Goal: Task Accomplishment & Management: Complete application form

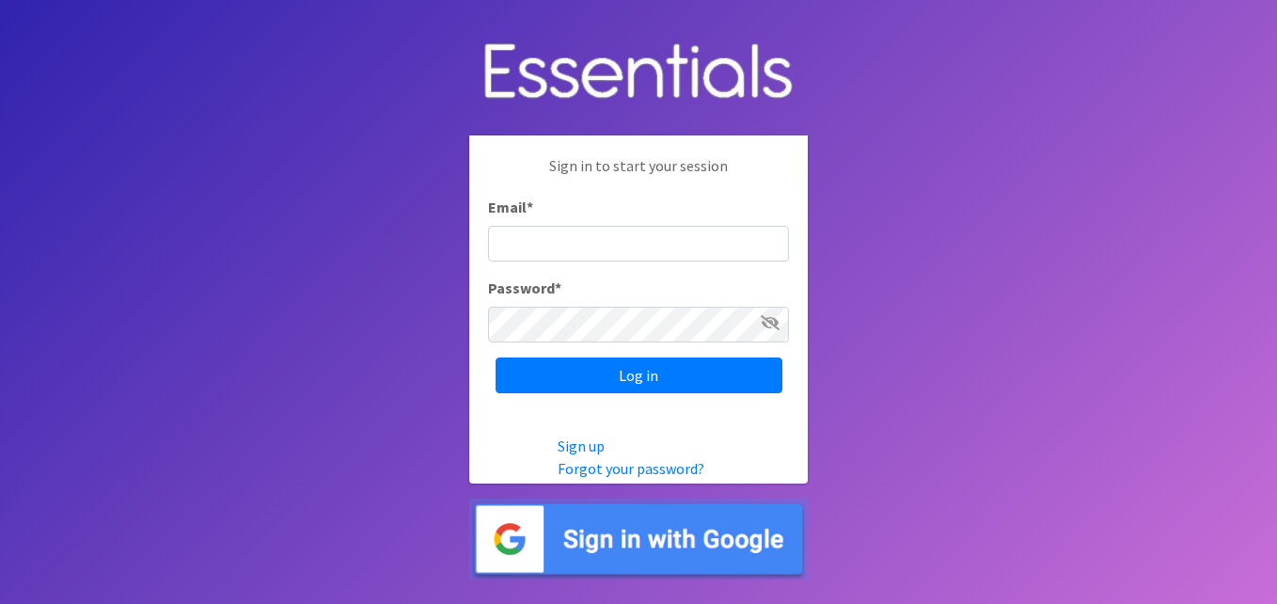
click at [523, 250] on input "Email *" at bounding box center [638, 244] width 301 height 36
type input "[EMAIL_ADDRESS][DOMAIN_NAME]"
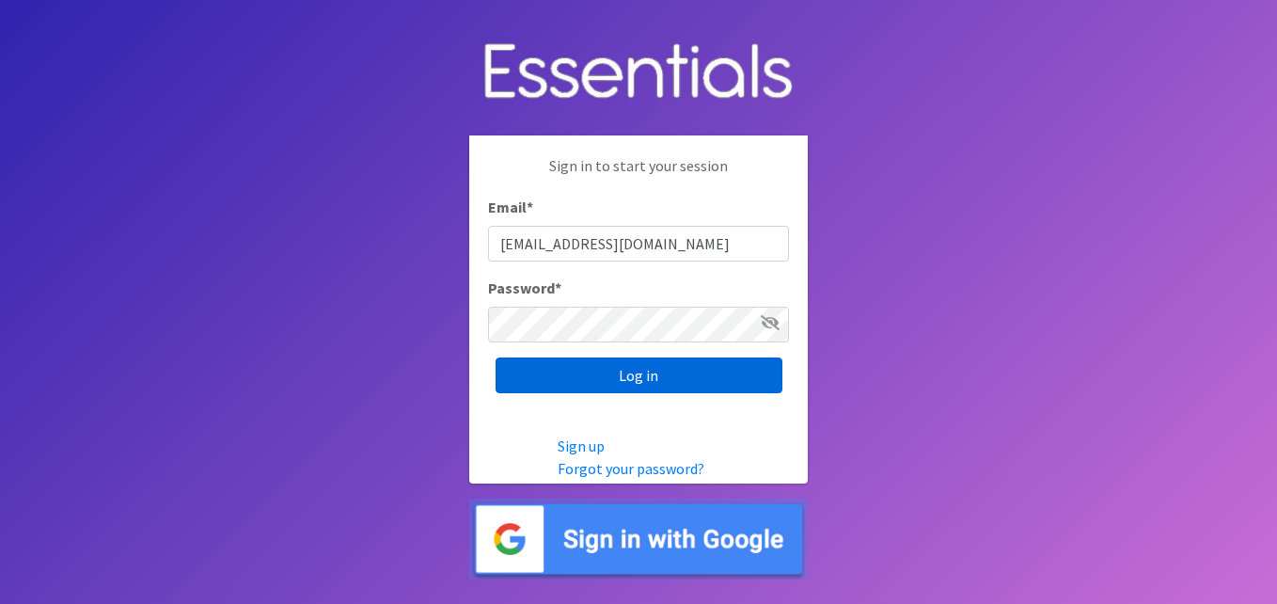
click at [628, 370] on input "Log in" at bounding box center [639, 375] width 287 height 36
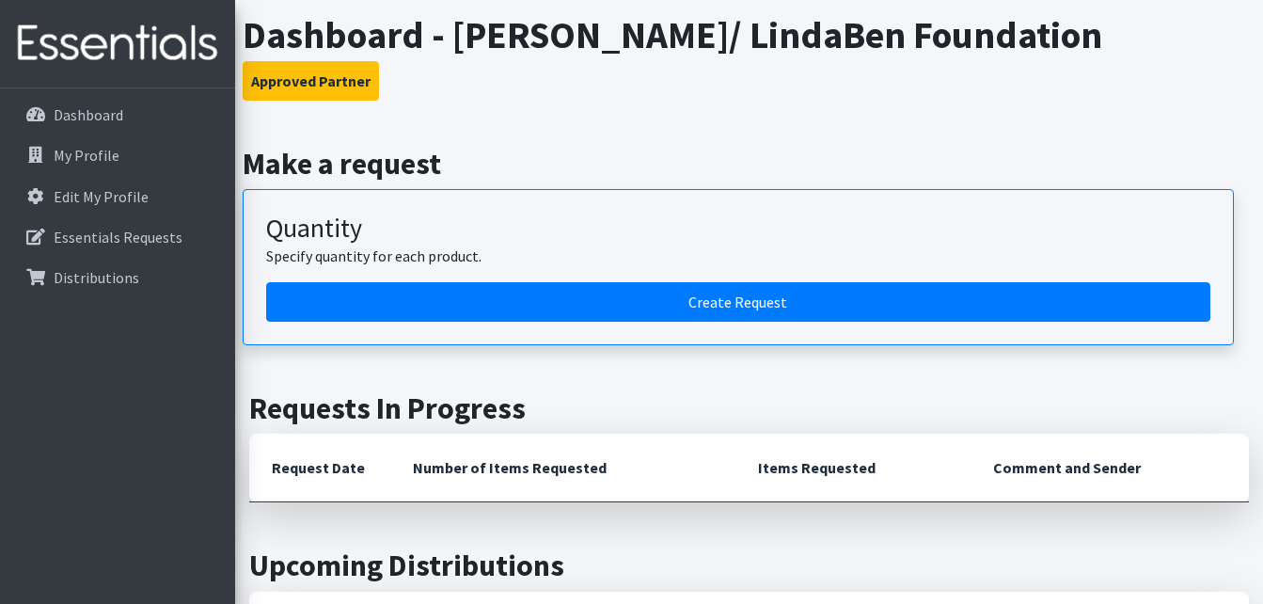
scroll to position [351, 0]
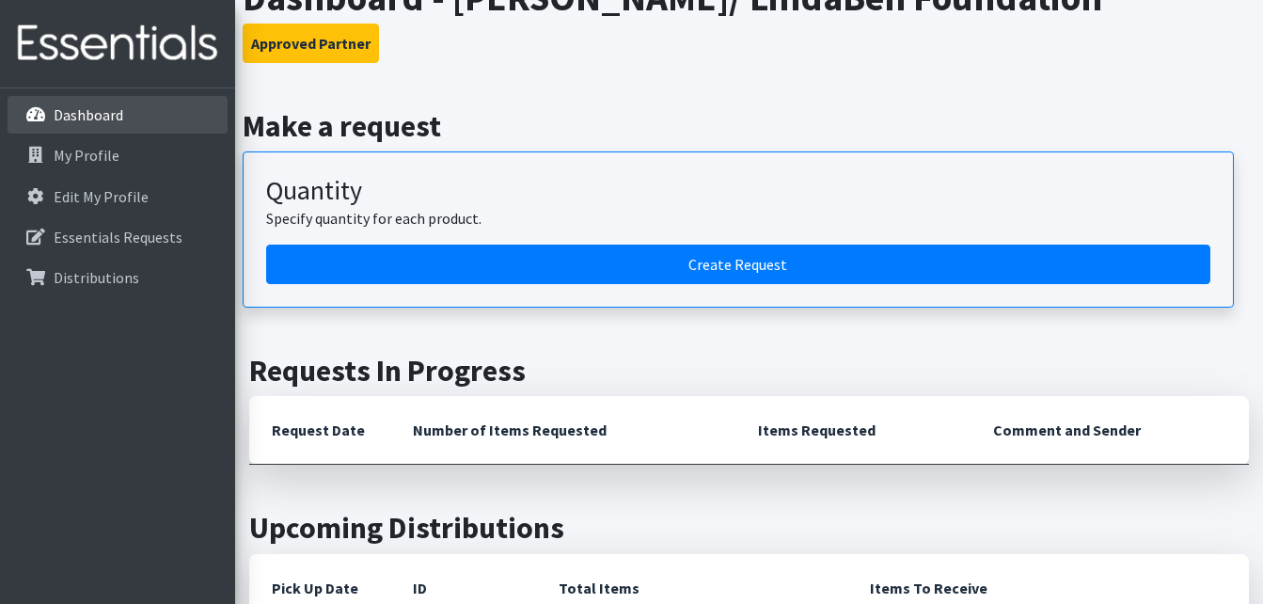
click at [103, 120] on p "Dashboard" at bounding box center [89, 114] width 70 height 19
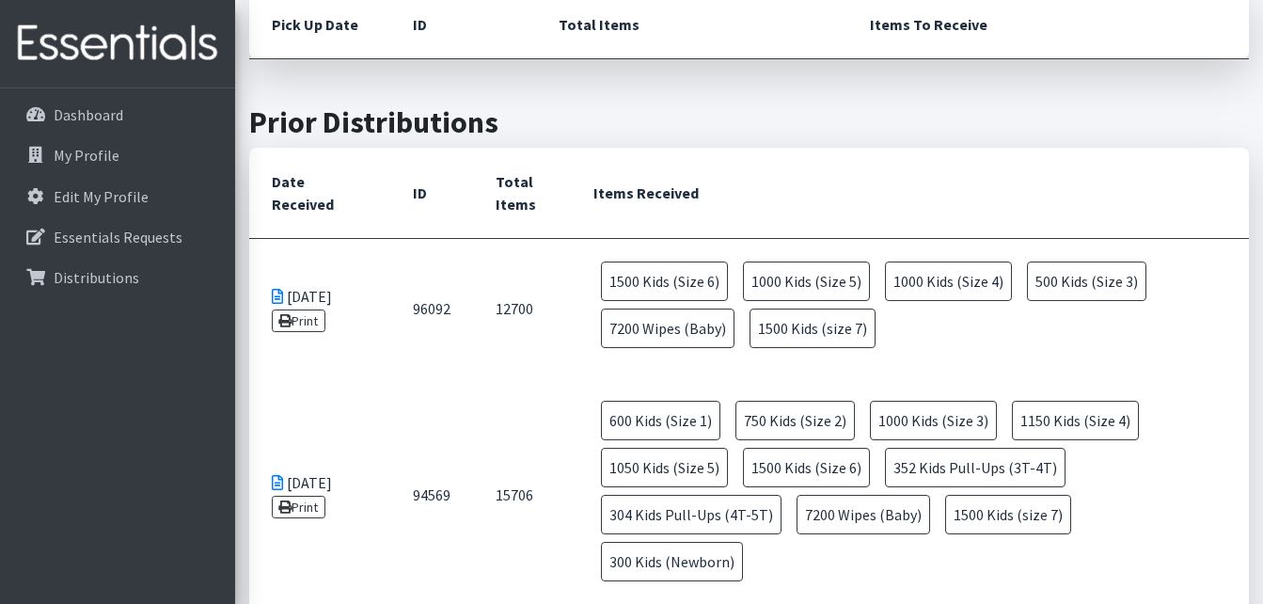
scroll to position [889, 0]
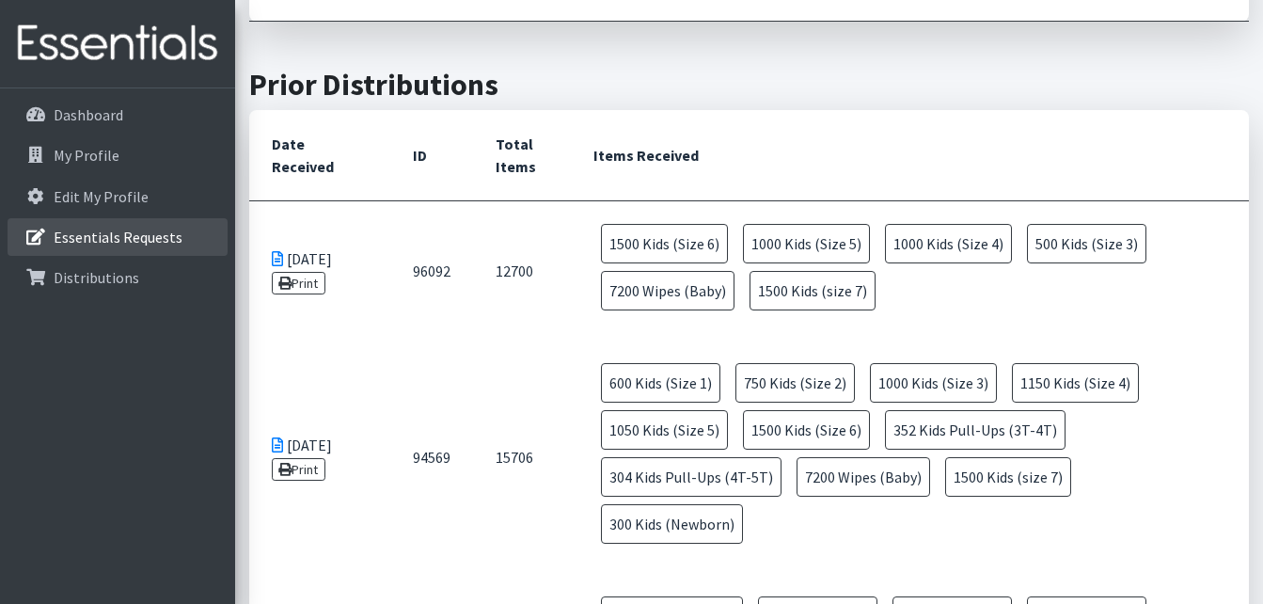
click at [115, 243] on p "Essentials Requests" at bounding box center [118, 237] width 129 height 19
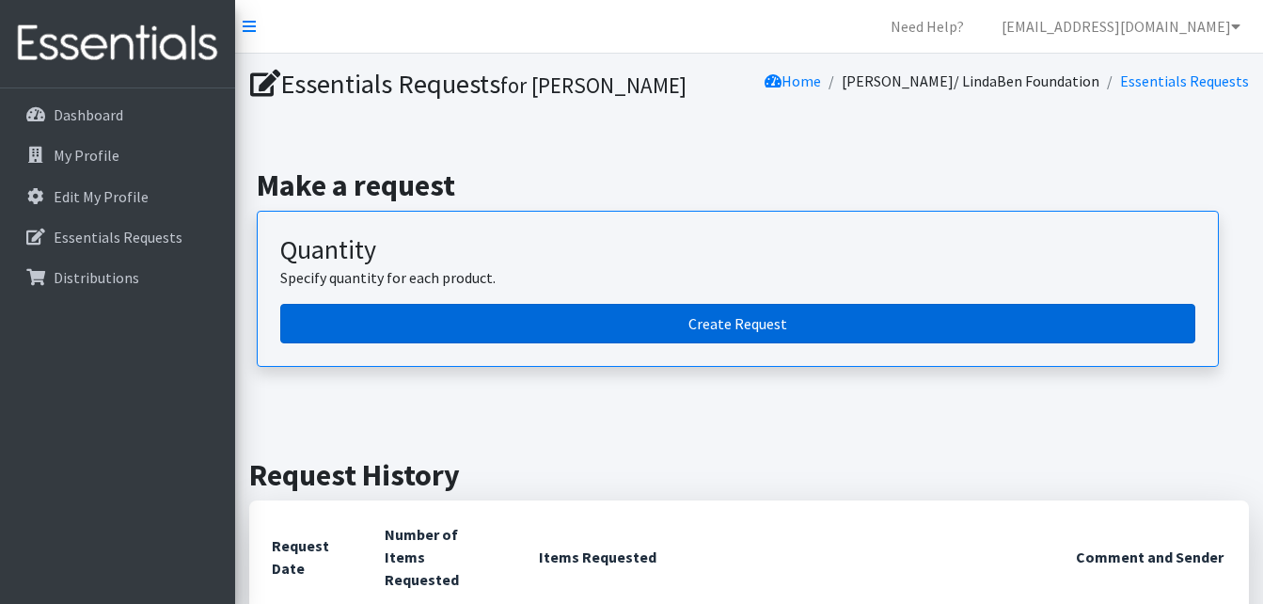
click at [728, 335] on link "Create Request" at bounding box center [737, 323] width 915 height 39
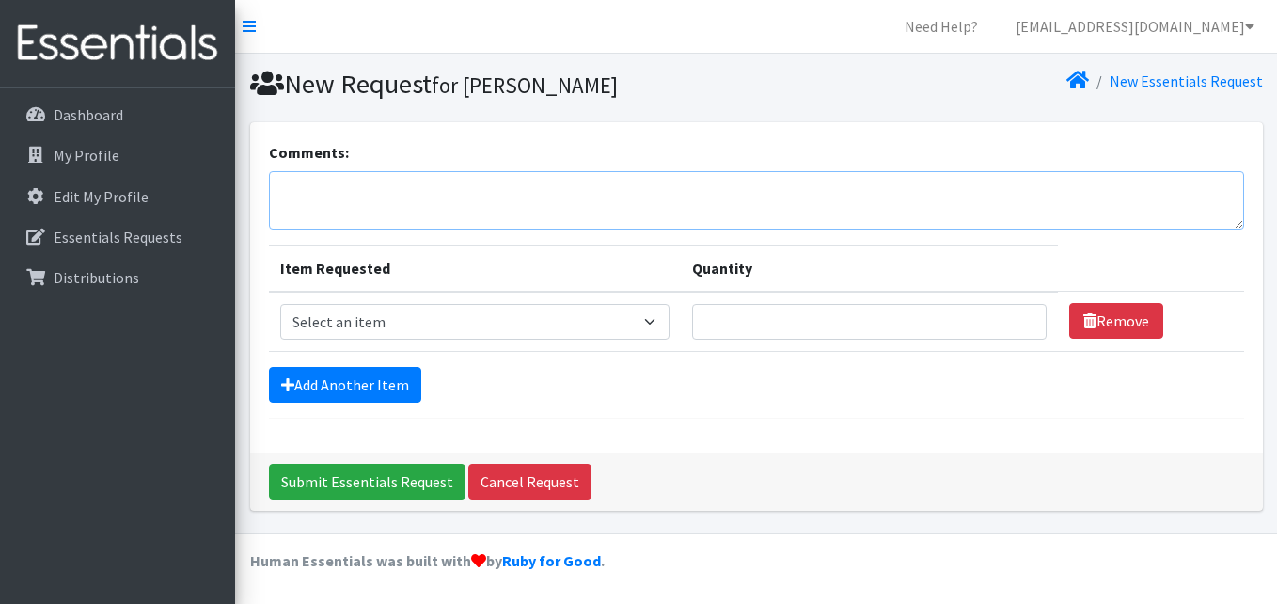
click at [479, 217] on textarea "Comments:" at bounding box center [756, 200] width 975 height 58
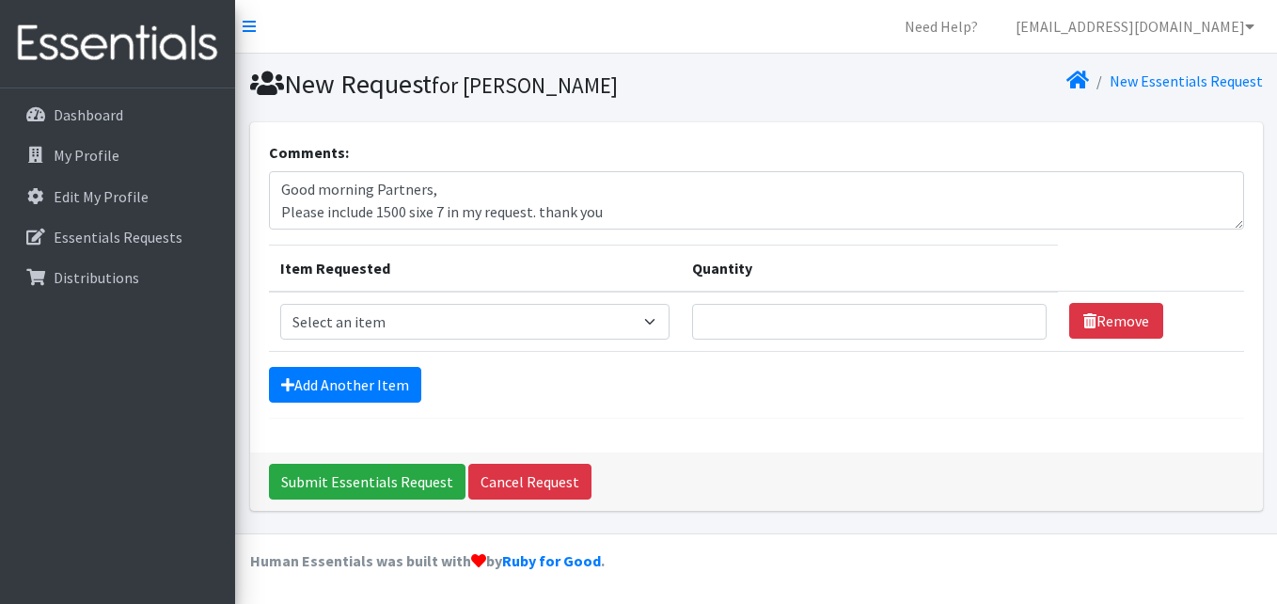
drag, startPoint x: 1040, startPoint y: 405, endPoint x: 567, endPoint y: 384, distance: 473.4
click at [567, 384] on form "Comments: Good morning Partners, Please include 1500 sixe 7 in my request. than…" at bounding box center [756, 279] width 975 height 277
drag, startPoint x: 422, startPoint y: 224, endPoint x: 412, endPoint y: 251, distance: 29.2
click at [412, 251] on th "Item Requested" at bounding box center [475, 267] width 413 height 47
click at [431, 212] on textarea "Good morning Partners, Please include 1500 sixe 7 in my request. thank you" at bounding box center [756, 200] width 975 height 58
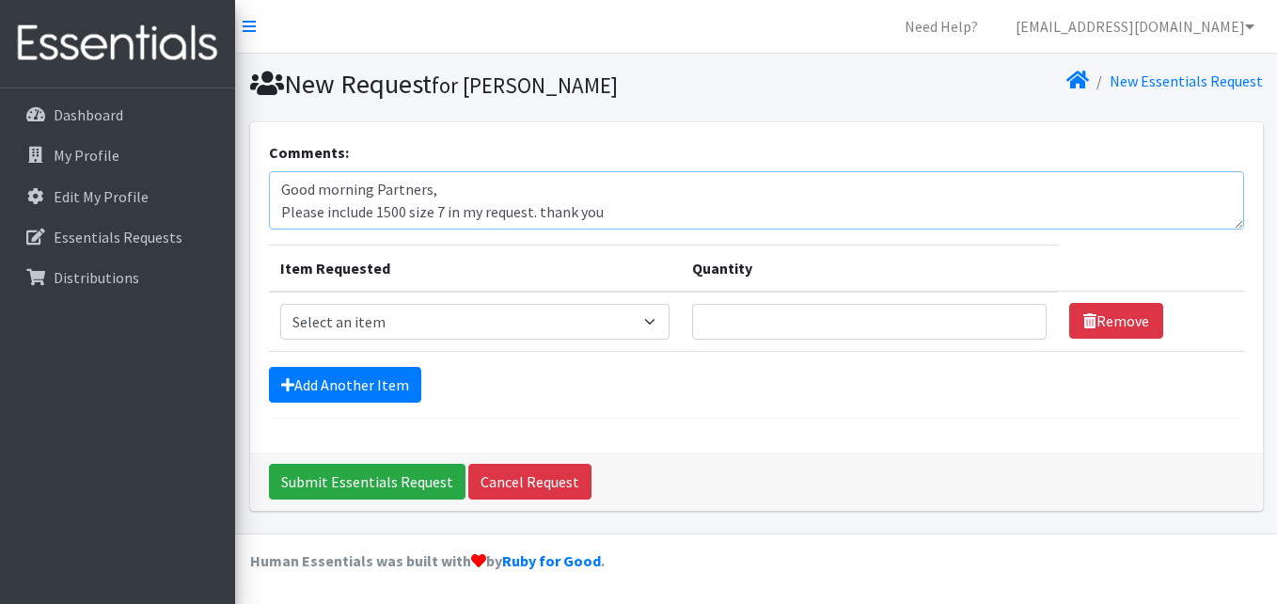
click at [540, 206] on textarea "Good morning Partners, Please include 1500 size 7 in my request. thank you" at bounding box center [756, 200] width 975 height 58
click at [629, 222] on textarea "Good morning Partners, Please include 1500 size 7 in my request. Thank you" at bounding box center [756, 200] width 975 height 58
type textarea "Good morning Partners, Please include 1500 size 7 in my request. Thank you very…"
click at [638, 319] on select "Select an item Cloth Inserts (For Cloth Diapers) Kids (Newborn) Kids (Preemie) …" at bounding box center [475, 322] width 390 height 36
select select "5486"
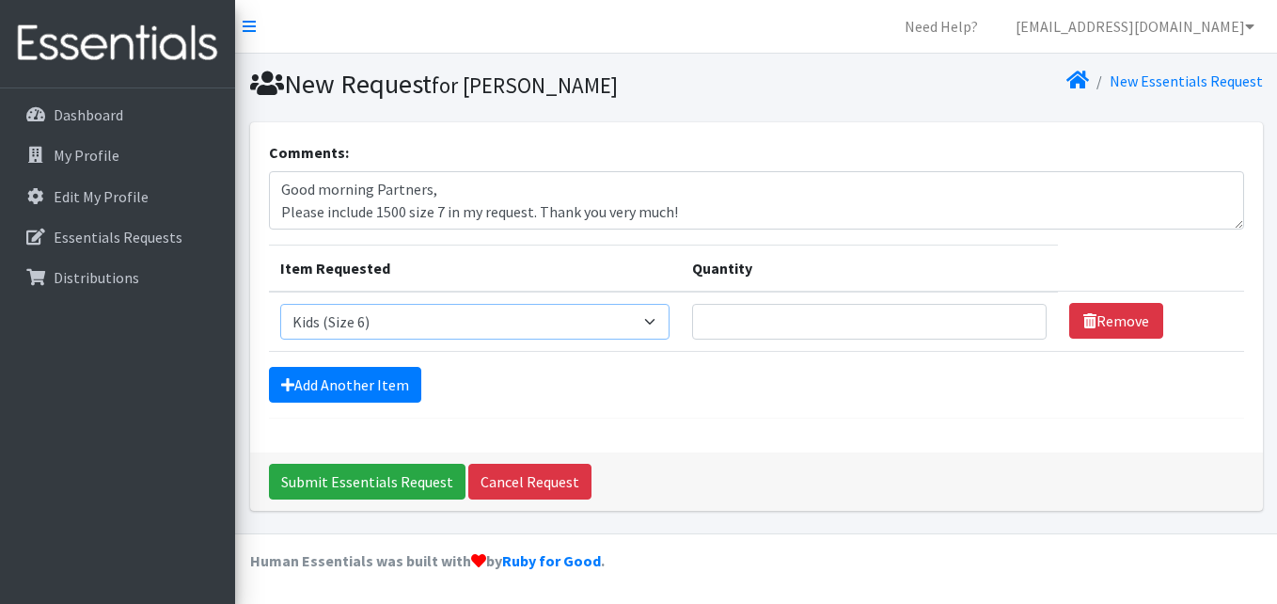
click at [280, 304] on select "Select an item Cloth Inserts (For Cloth Diapers) Kids (Newborn) Kids (Preemie) …" at bounding box center [475, 322] width 390 height 36
click at [741, 327] on input "Quantity" at bounding box center [869, 322] width 354 height 36
type input "1500"
click at [389, 388] on link "Add Another Item" at bounding box center [345, 385] width 152 height 36
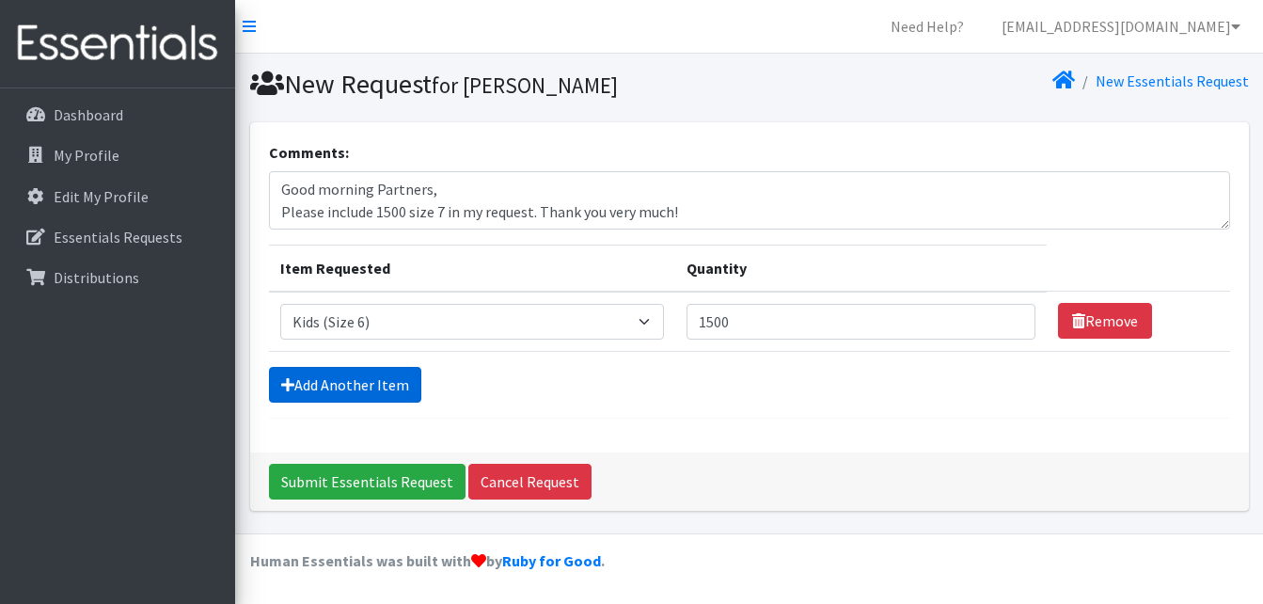
scroll to position [52, 0]
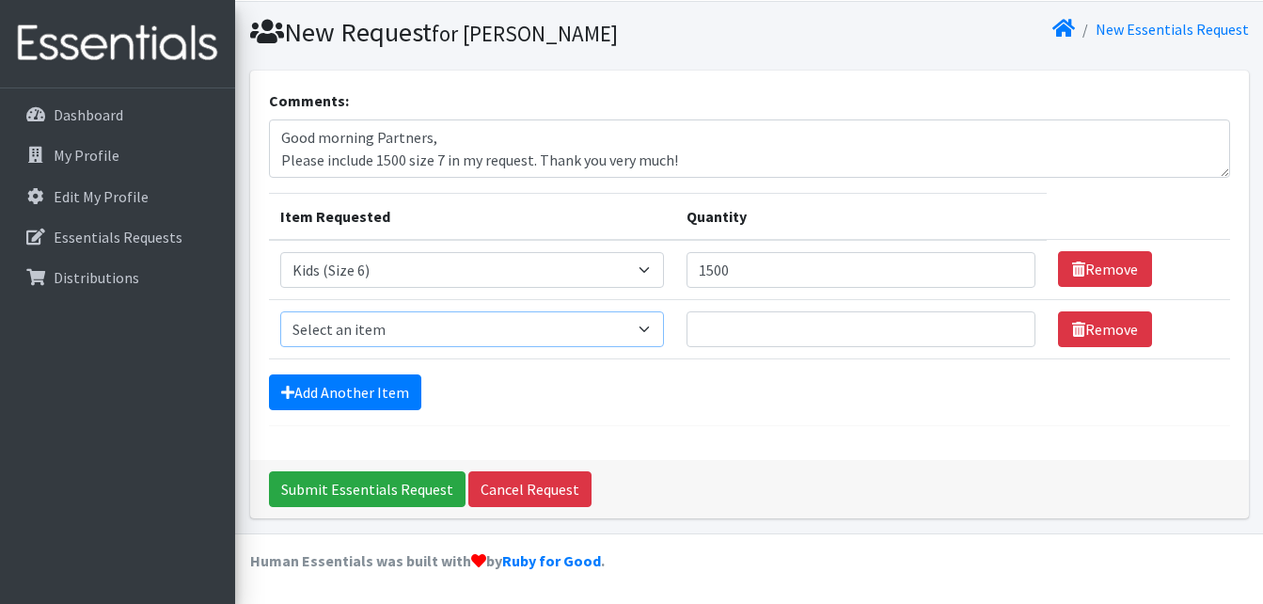
click at [471, 338] on select "Select an item Cloth Inserts (For Cloth Diapers) Kids (Newborn) Kids (Preemie) …" at bounding box center [472, 329] width 384 height 36
select select "5486"
click at [280, 311] on select "Select an item Cloth Inserts (For Cloth Diapers) Kids (Newborn) Kids (Preemie) …" at bounding box center [472, 329] width 384 height 36
click at [731, 335] on input "Quantity" at bounding box center [860, 329] width 349 height 36
type input "1"
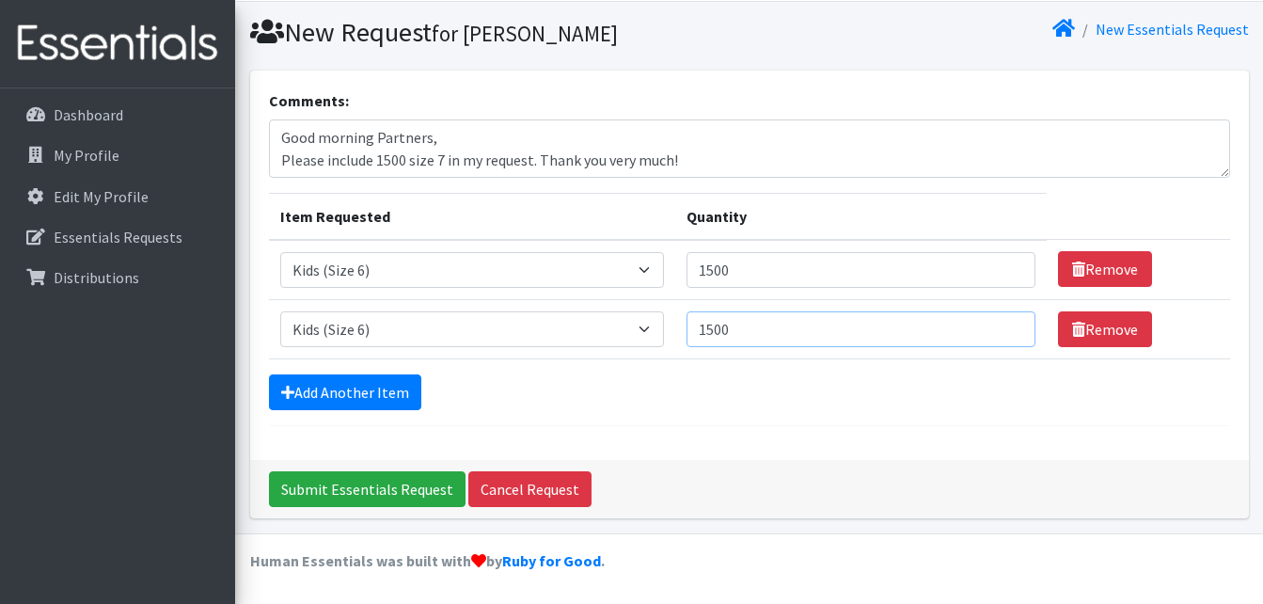
type input "1500"
click at [385, 401] on link "Add Another Item" at bounding box center [345, 392] width 152 height 36
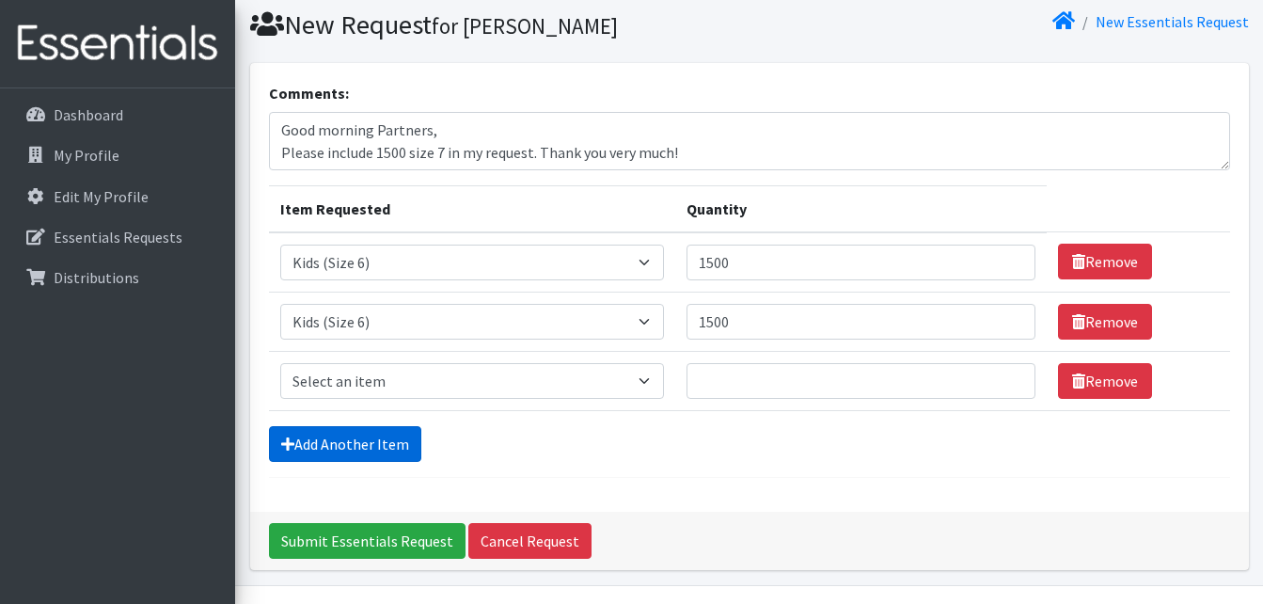
scroll to position [111, 0]
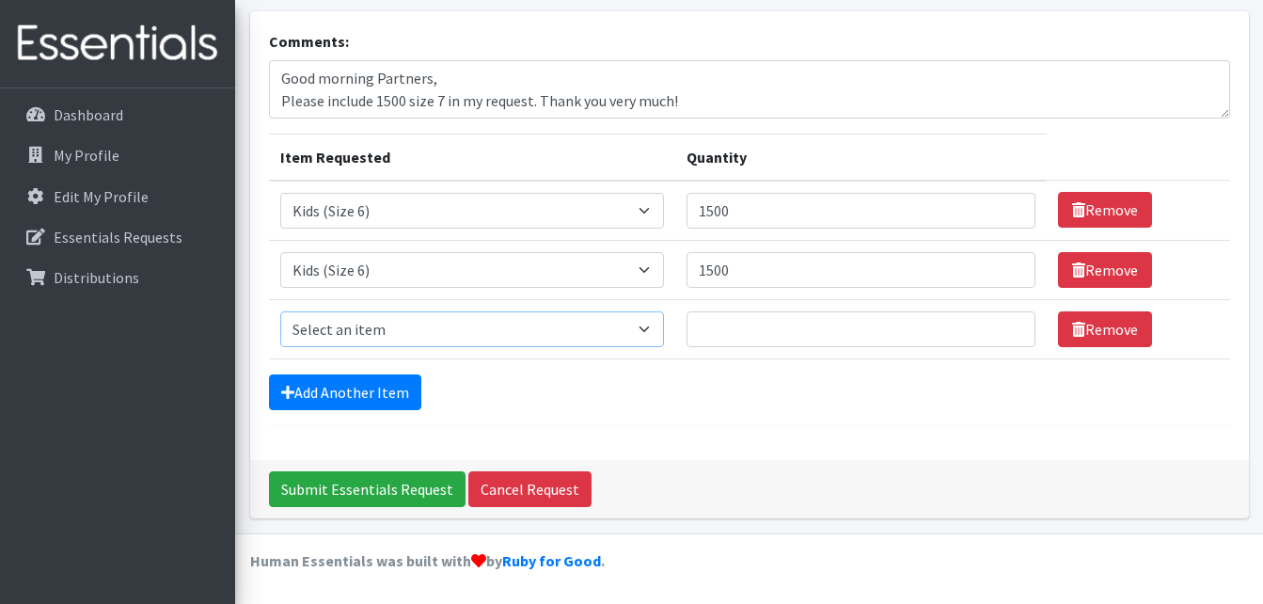
click at [642, 332] on select "Select an item Cloth Inserts (For Cloth Diapers) Kids (Newborn) Kids (Preemie) …" at bounding box center [472, 329] width 384 height 36
select select "5485"
click at [280, 311] on select "Select an item Cloth Inserts (For Cloth Diapers) Kids (Newborn) Kids (Preemie) …" at bounding box center [472, 329] width 384 height 36
click at [732, 334] on input "Quantity" at bounding box center [860, 329] width 349 height 36
type input "1250"
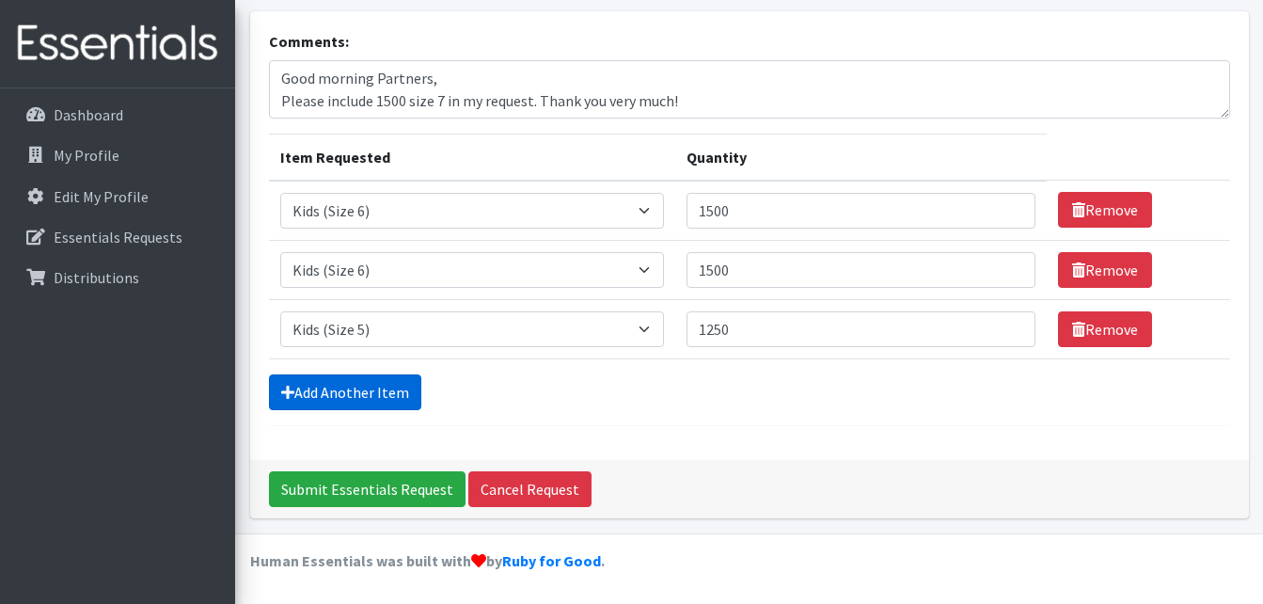
click at [364, 384] on link "Add Another Item" at bounding box center [345, 392] width 152 height 36
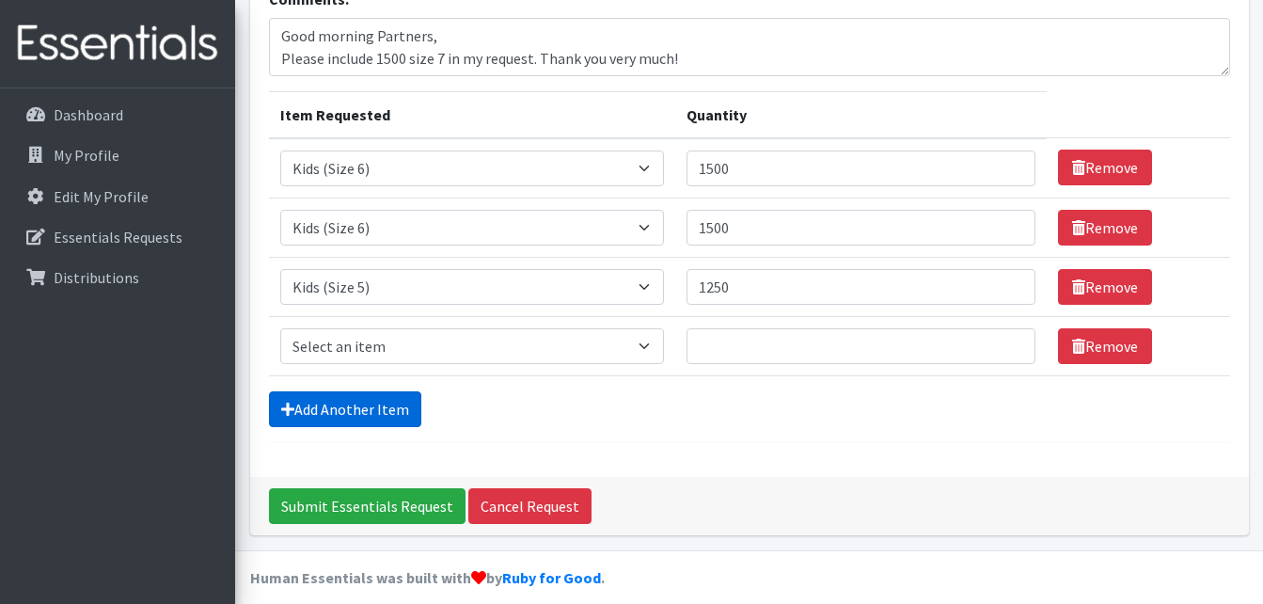
scroll to position [170, 0]
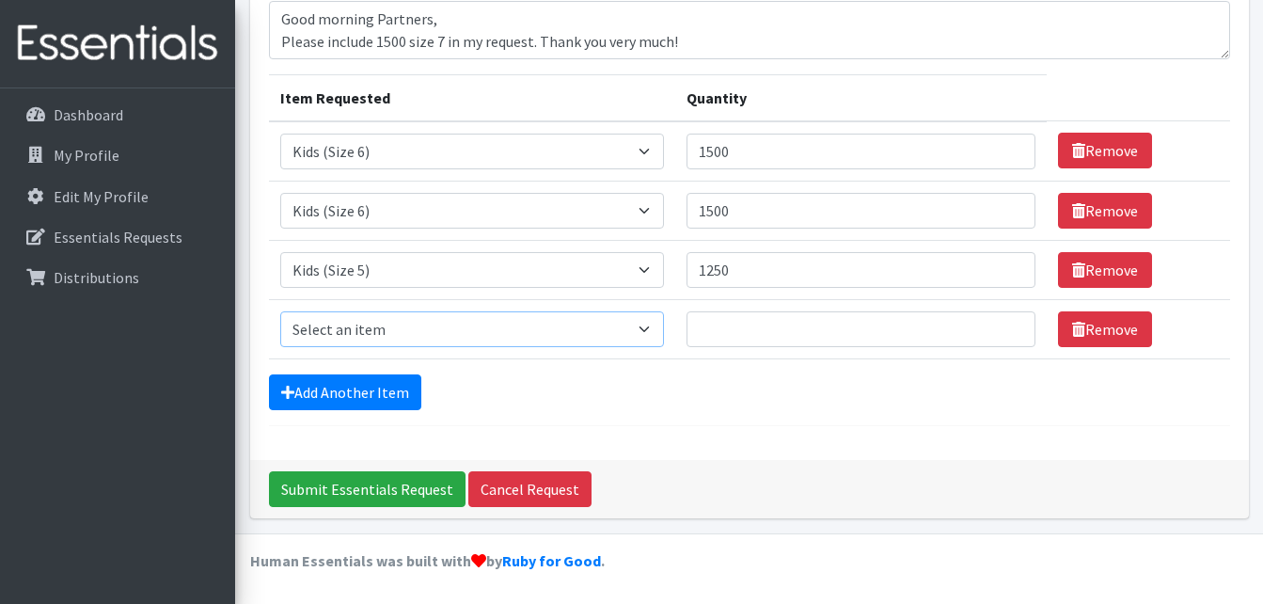
click at [633, 321] on select "Select an item Cloth Inserts (For Cloth Diapers) Kids (Newborn) Kids (Preemie) …" at bounding box center [472, 329] width 384 height 36
select select "5484"
click at [280, 311] on select "Select an item Cloth Inserts (For Cloth Diapers) Kids (Newborn) Kids (Preemie) …" at bounding box center [472, 329] width 384 height 36
click at [725, 335] on input "Quantity" at bounding box center [860, 329] width 349 height 36
type input "1250"
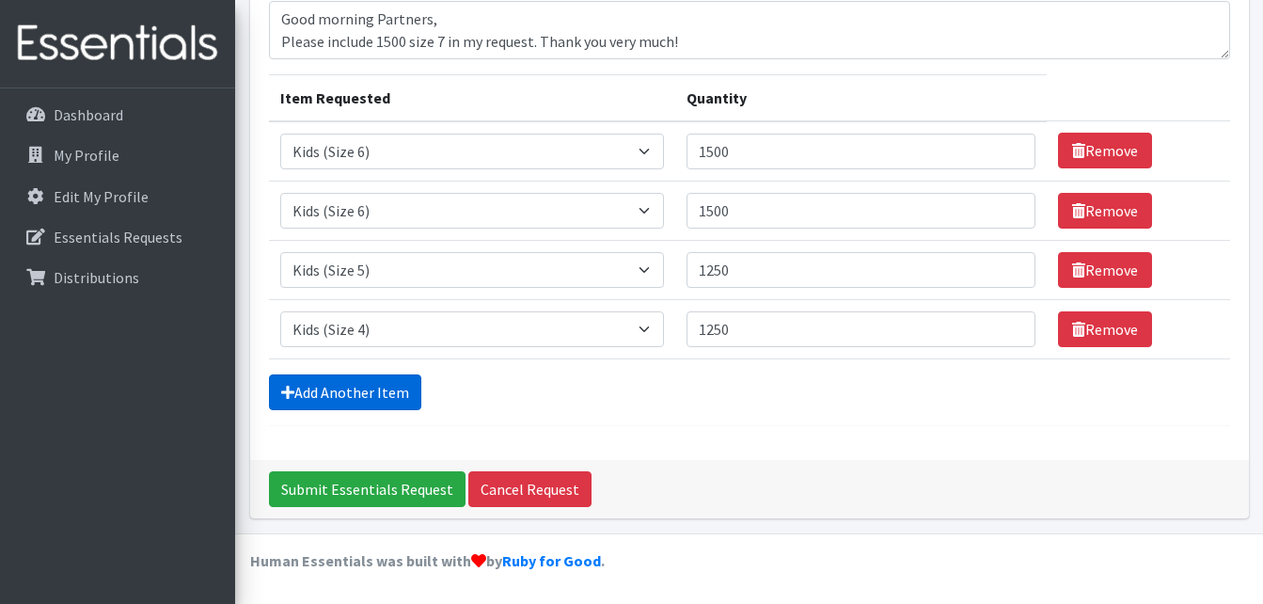
click at [386, 404] on link "Add Another Item" at bounding box center [345, 392] width 152 height 36
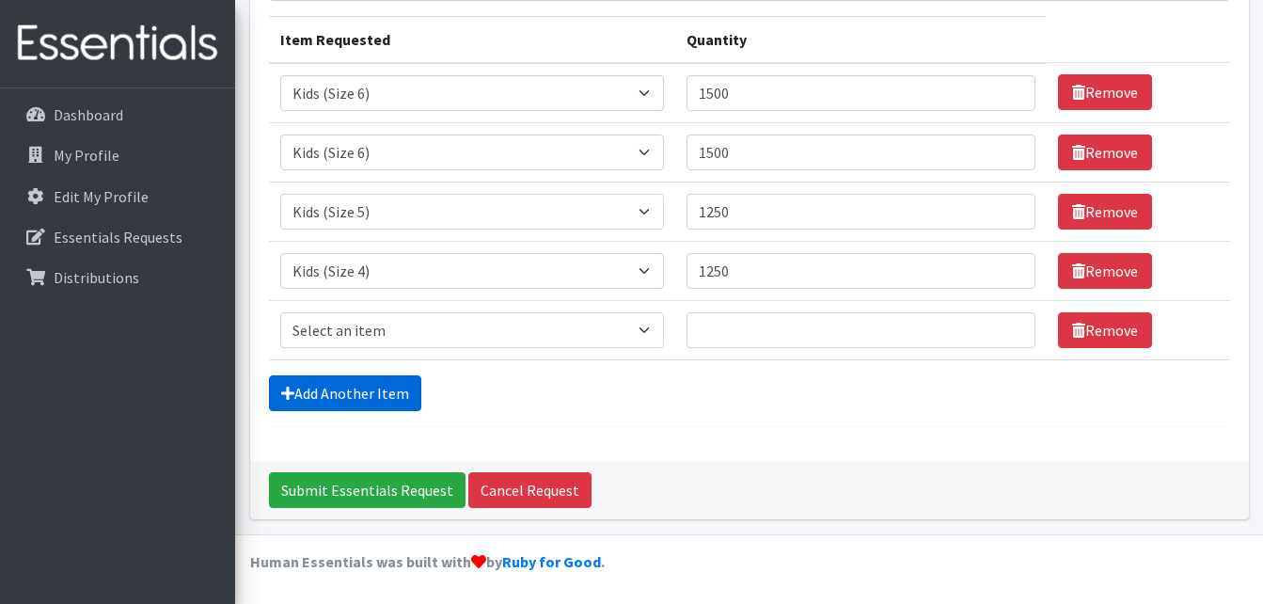
scroll to position [229, 0]
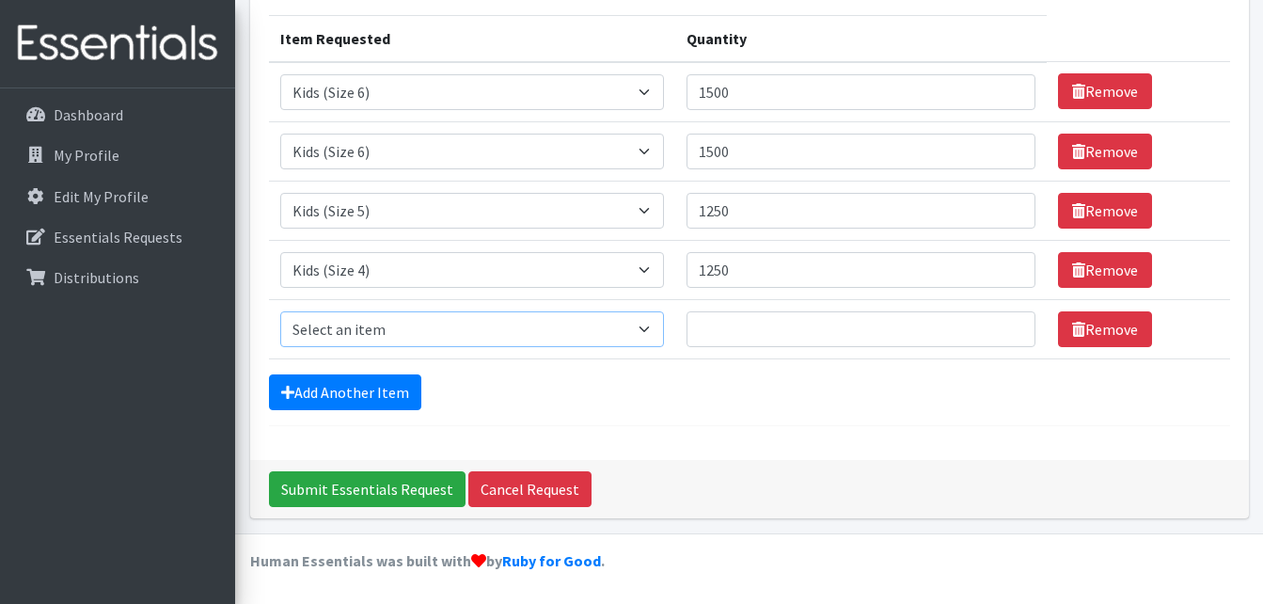
click at [624, 336] on select "Select an item Cloth Inserts (For Cloth Diapers) Kids (Newborn) Kids (Preemie) …" at bounding box center [472, 329] width 384 height 36
select select "5488"
click at [280, 311] on select "Select an item Cloth Inserts (For Cloth Diapers) Kids (Newborn) Kids (Preemie) …" at bounding box center [472, 329] width 384 height 36
click at [762, 325] on input "Quantity" at bounding box center [860, 329] width 349 height 36
type input "600"
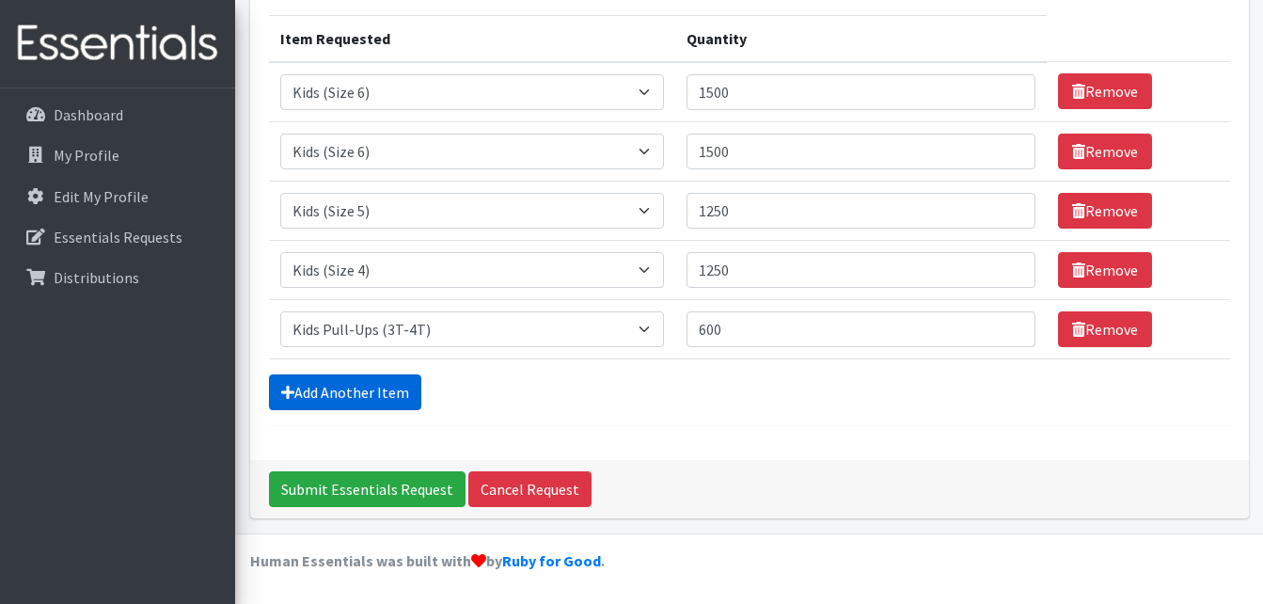
click at [404, 399] on link "Add Another Item" at bounding box center [345, 392] width 152 height 36
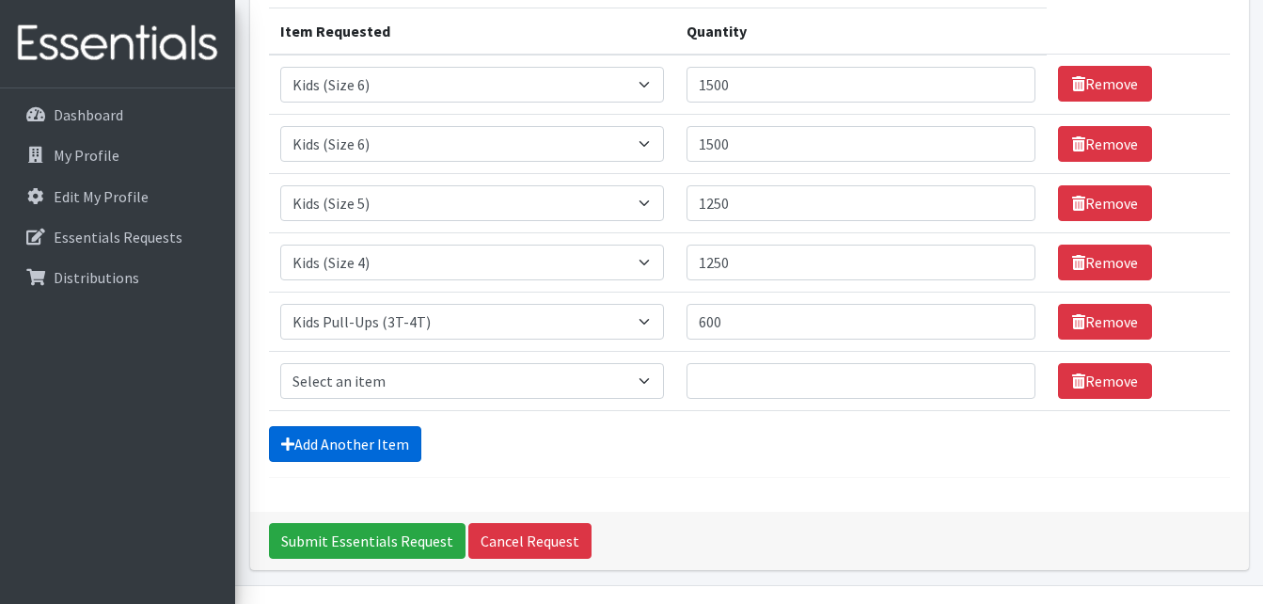
scroll to position [289, 0]
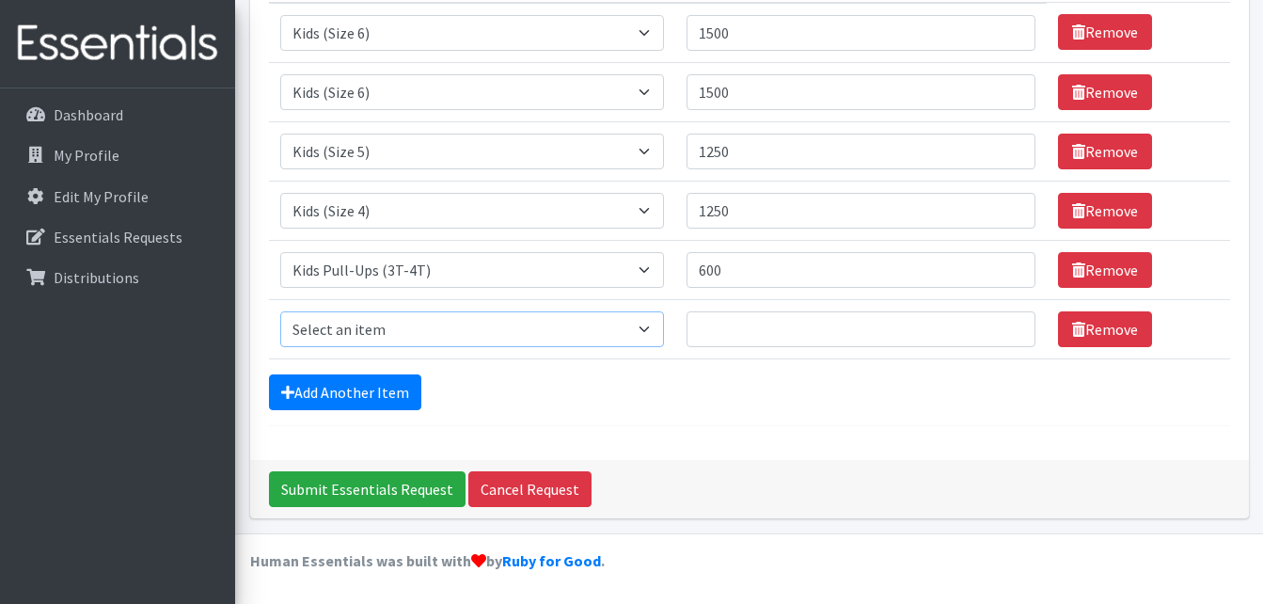
click at [564, 335] on select "Select an item Cloth Inserts (For Cloth Diapers) Kids (Newborn) Kids (Preemie) …" at bounding box center [472, 329] width 384 height 36
select select "5489"
click at [280, 311] on select "Select an item Cloth Inserts (For Cloth Diapers) Kids (Newborn) Kids (Preemie) …" at bounding box center [472, 329] width 384 height 36
click at [754, 329] on input "Quantity" at bounding box center [860, 329] width 349 height 36
type input "600"
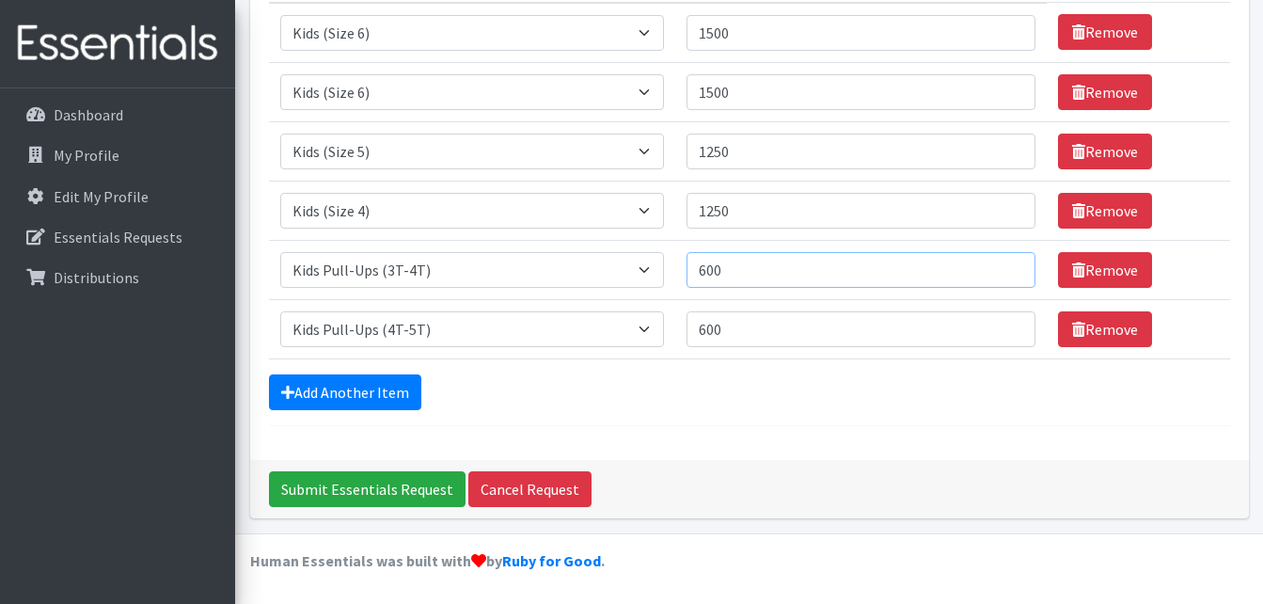
click at [744, 276] on input "600" at bounding box center [860, 270] width 349 height 36
type input "6"
type input "800"
click at [781, 333] on input "600" at bounding box center [860, 329] width 349 height 36
type input "6"
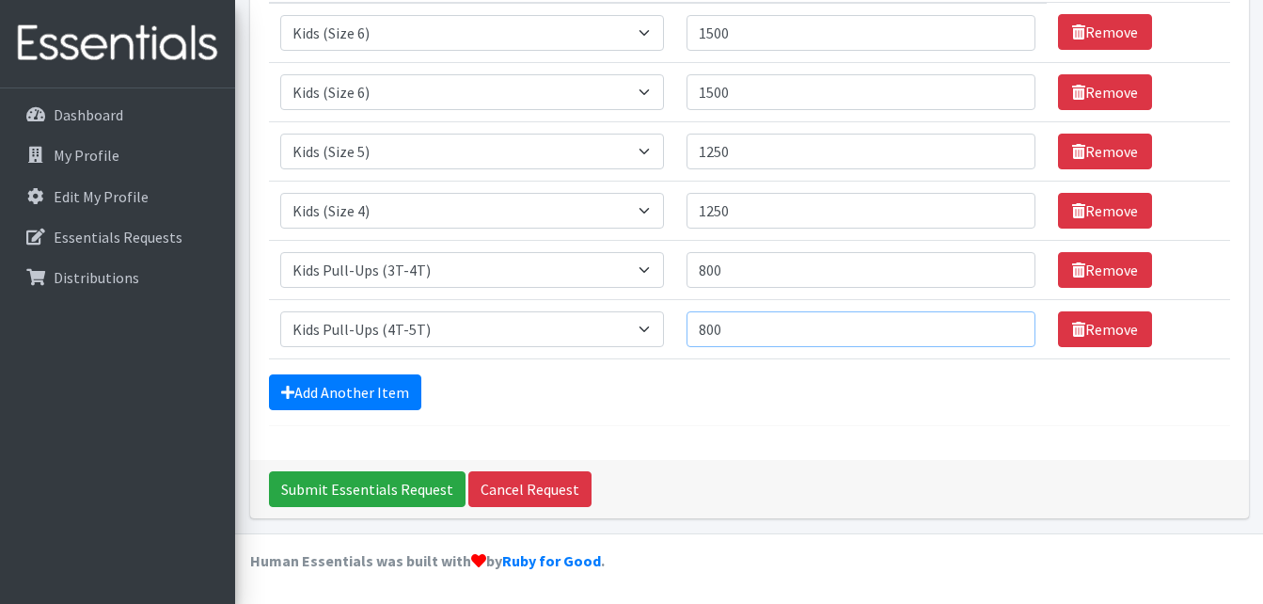
type input "800"
click at [372, 402] on link "Add Another Item" at bounding box center [345, 392] width 152 height 36
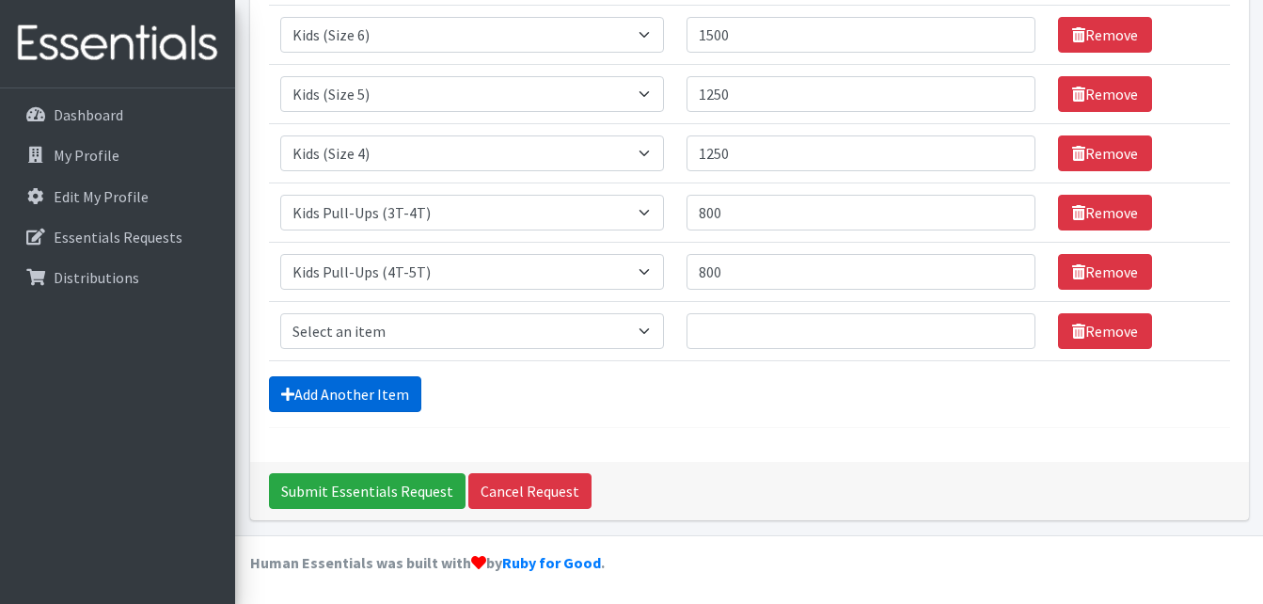
scroll to position [348, 0]
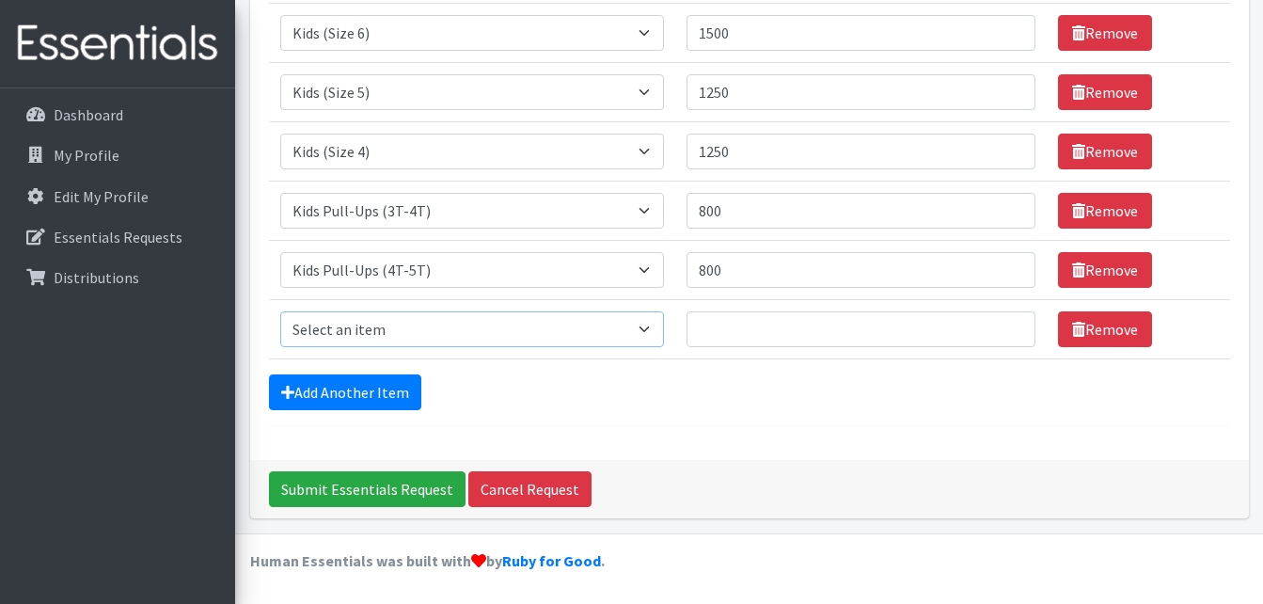
click at [559, 341] on select "Select an item Cloth Inserts (For Cloth Diapers) Kids (Newborn) Kids (Preemie) …" at bounding box center [472, 329] width 384 height 36
click at [356, 311] on select "Select an item Cloth Inserts (For Cloth Diapers) Kids (Newborn) Kids (Preemie) …" at bounding box center [472, 329] width 384 height 36
click at [591, 336] on select "Select an item Cloth Inserts (For Cloth Diapers) Kids (Newborn) Kids (Preemie) …" at bounding box center [472, 329] width 384 height 36
select select "5491"
click at [280, 311] on select "Select an item Cloth Inserts (For Cloth Diapers) Kids (Newborn) Kids (Preemie) …" at bounding box center [472, 329] width 384 height 36
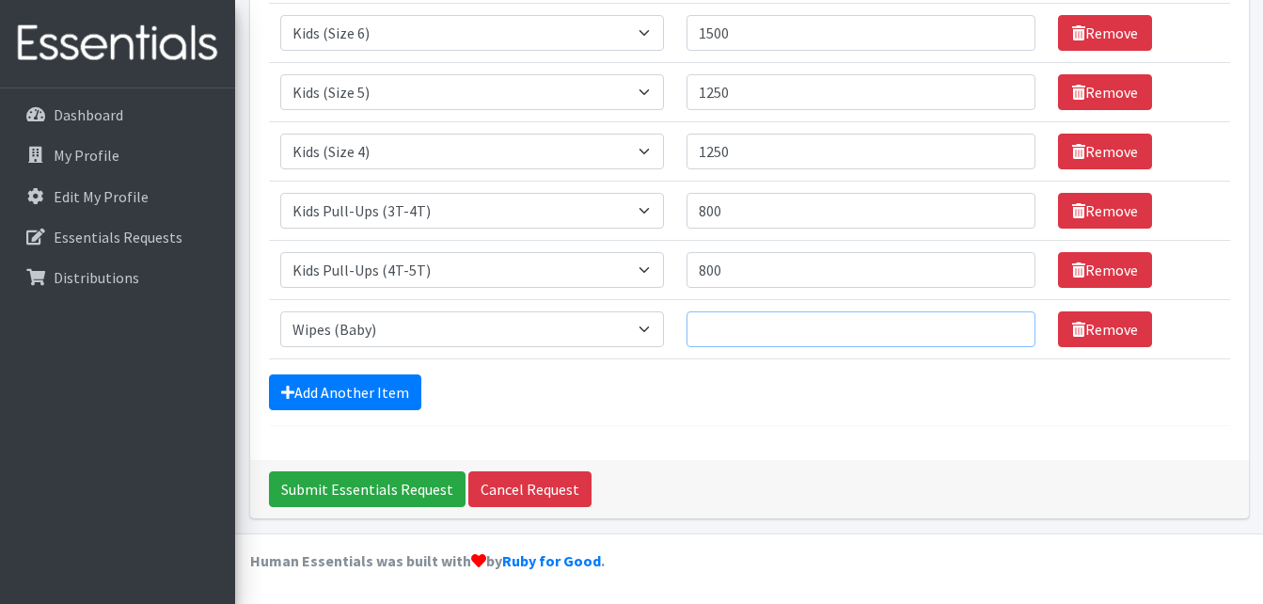
click at [732, 334] on input "Quantity" at bounding box center [860, 329] width 349 height 36
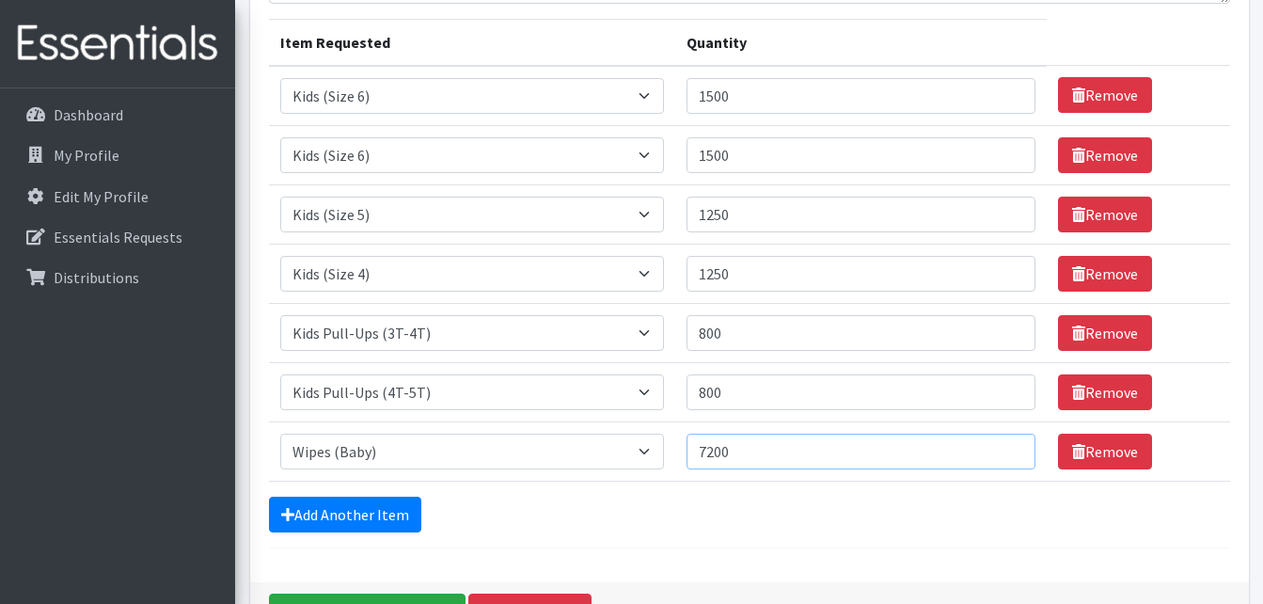
scroll to position [178, 0]
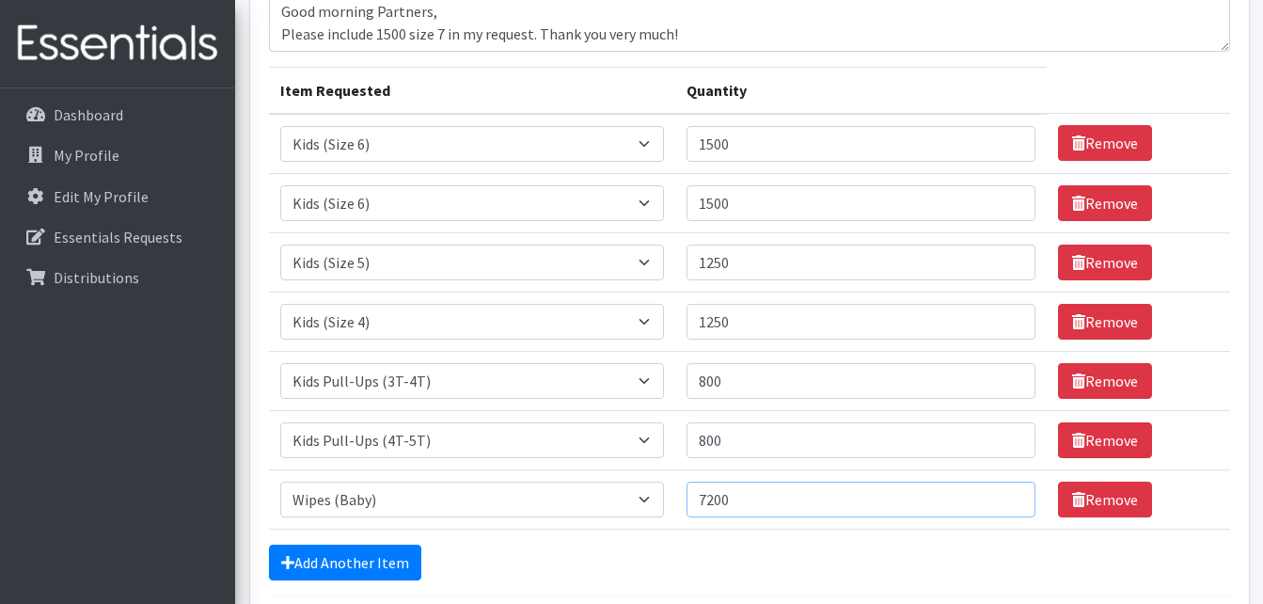
type input "7200"
click at [645, 422] on select "Select an item Cloth Inserts (For Cloth Diapers) Kids (Newborn) Kids (Preemie) …" at bounding box center [472, 440] width 384 height 36
click at [618, 540] on form "Comments: Good morning Partners, Please include 1500 size 7 in my request. Than…" at bounding box center [749, 279] width 961 height 633
click at [1117, 149] on link "Remove" at bounding box center [1105, 143] width 94 height 36
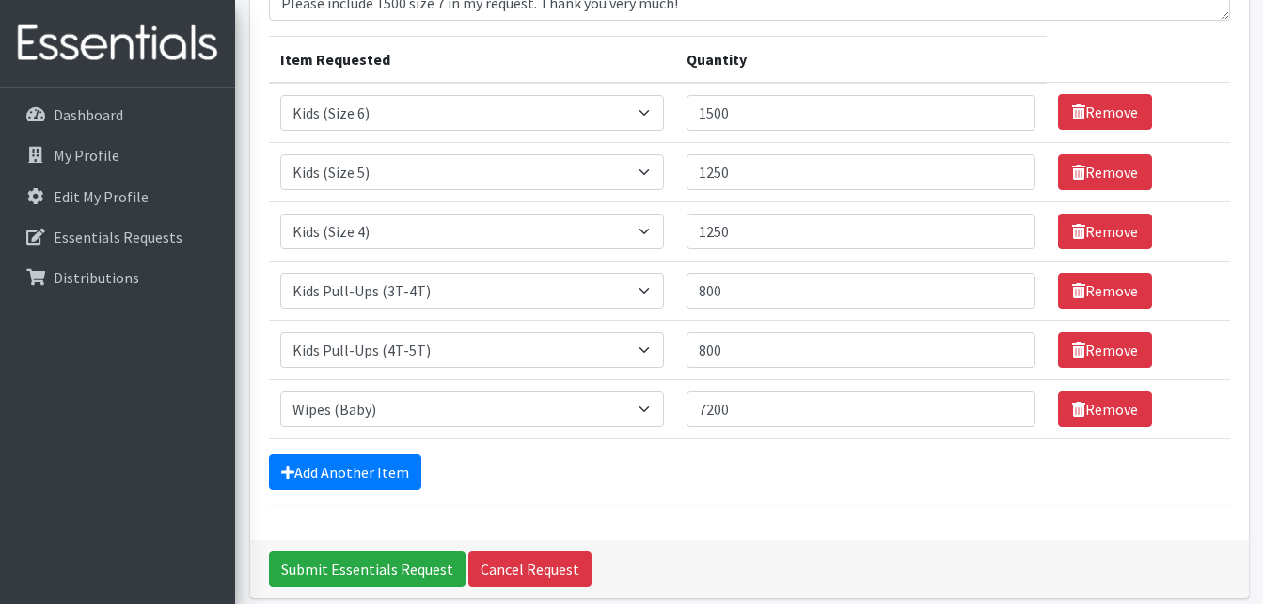
scroll to position [210, 0]
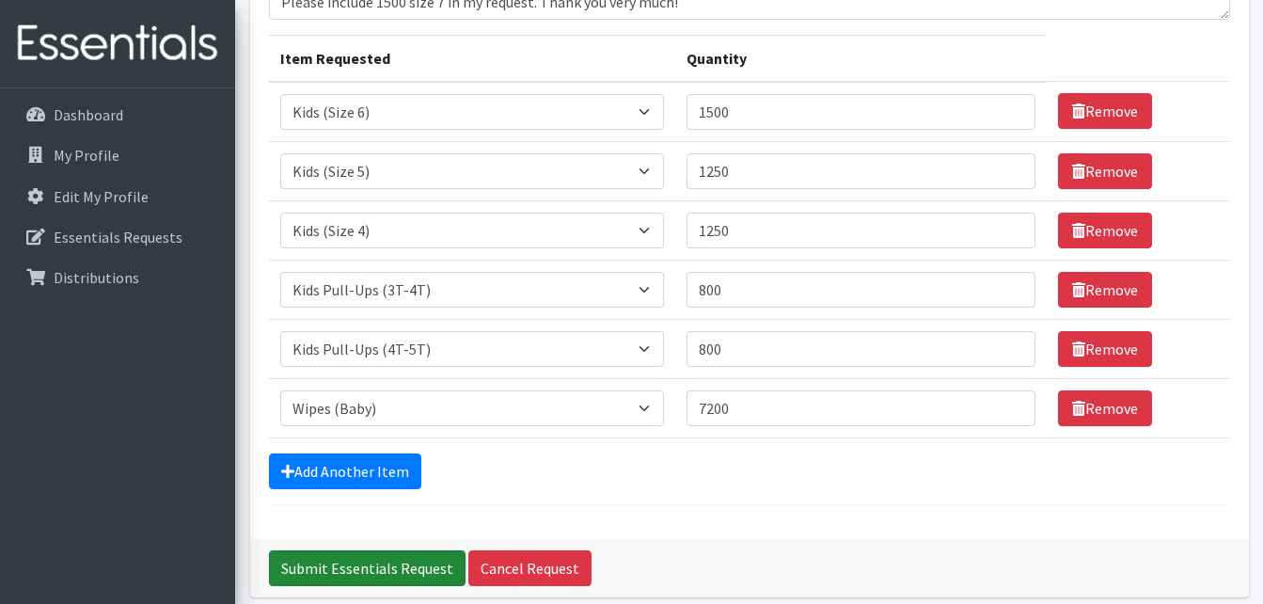
click at [383, 581] on input "Submit Essentials Request" at bounding box center [367, 568] width 197 height 36
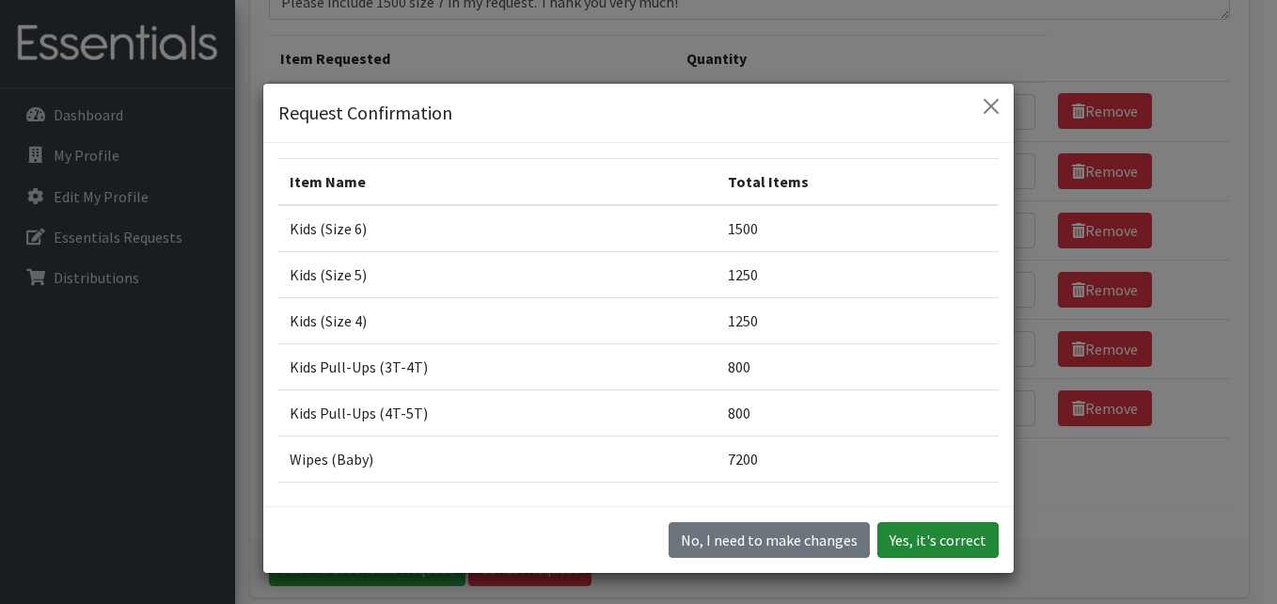
click at [929, 550] on button "Yes, it's correct" at bounding box center [937, 540] width 121 height 36
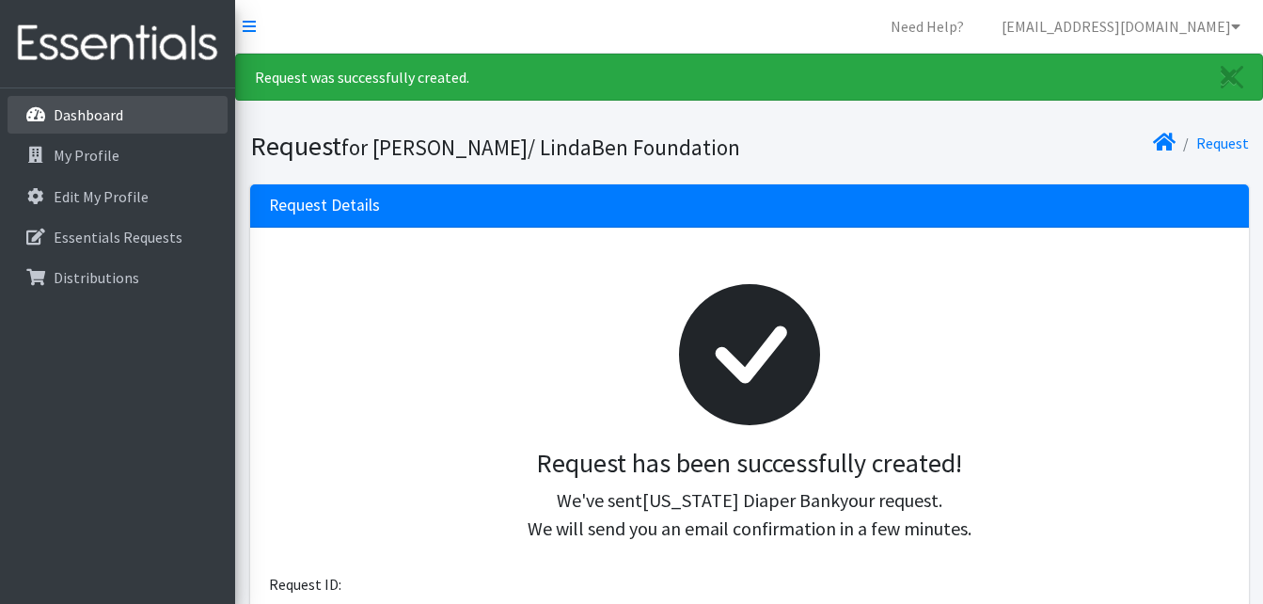
click at [85, 116] on p "Dashboard" at bounding box center [89, 114] width 70 height 19
